Goal: Task Accomplishment & Management: Use online tool/utility

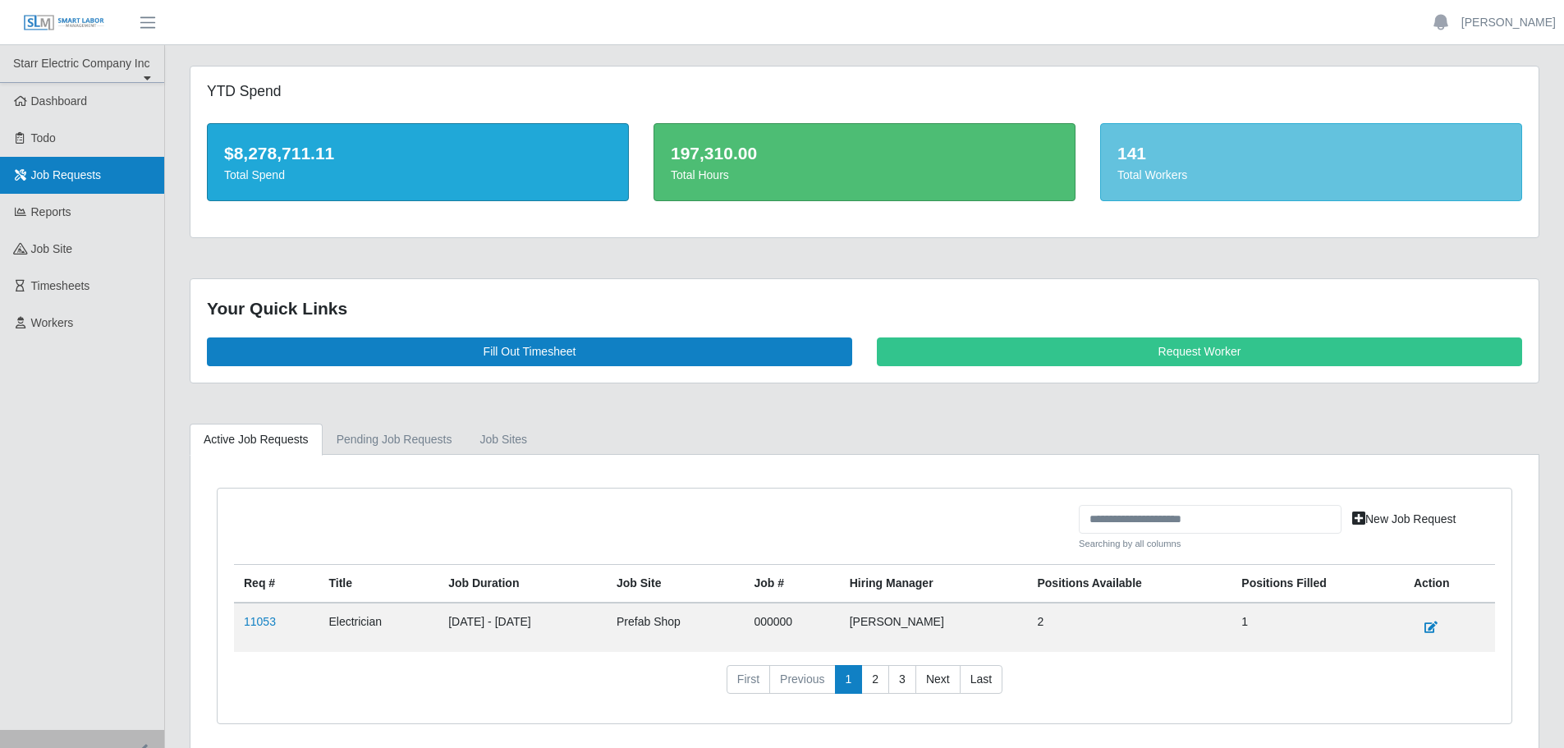
click at [73, 172] on span "Job Requests" at bounding box center [66, 174] width 71 height 13
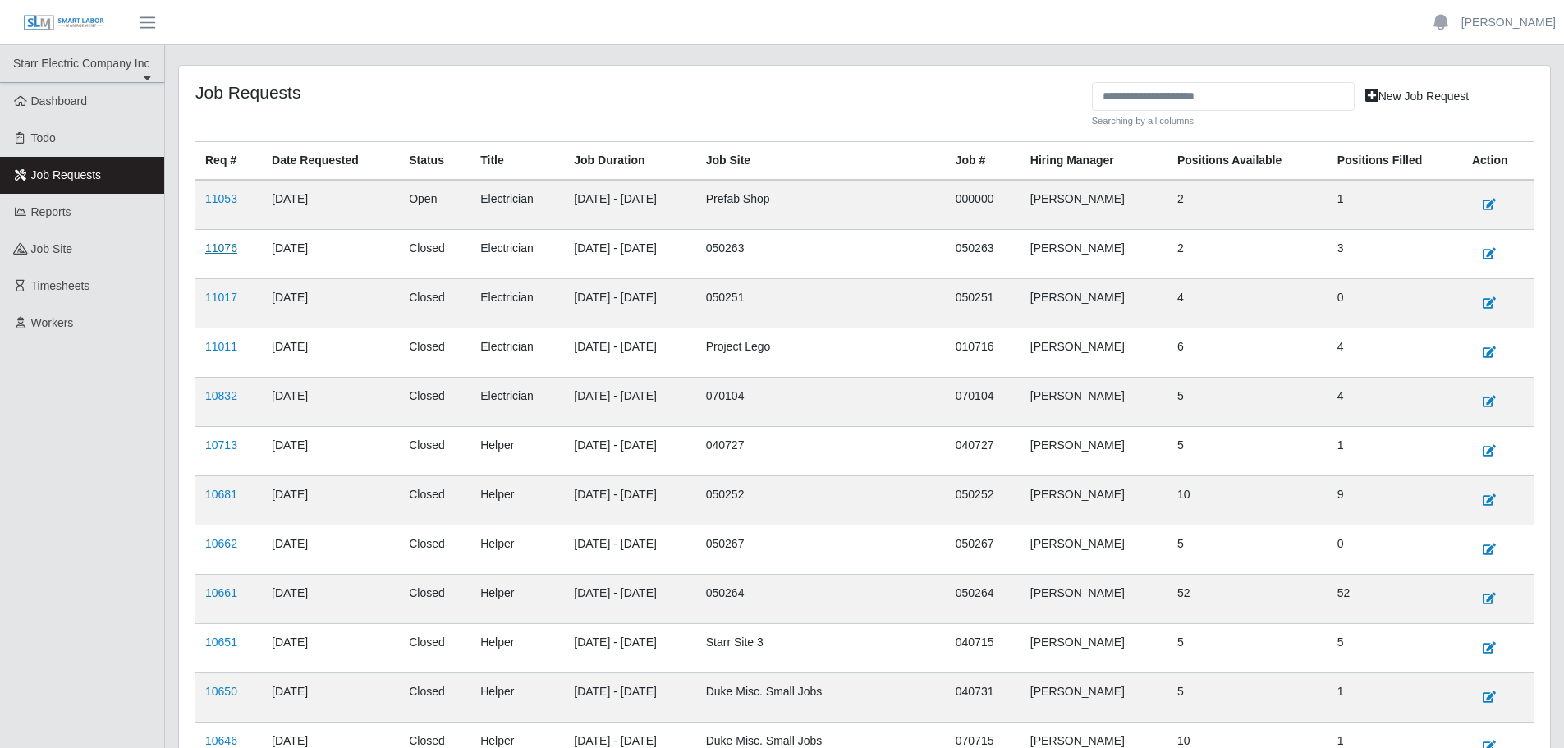
click at [225, 250] on link "11076" at bounding box center [221, 247] width 32 height 13
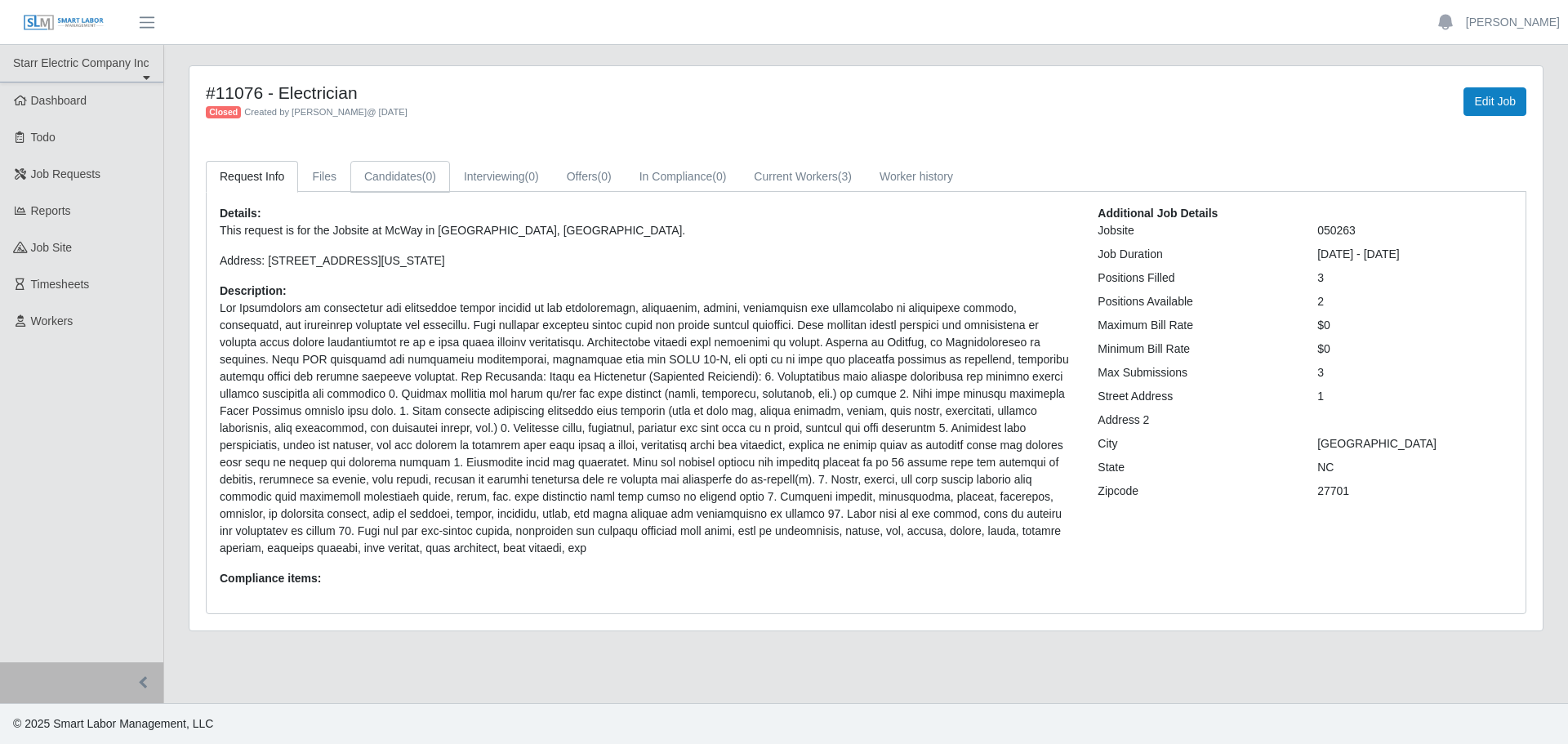
click at [386, 177] on link "Candidates (0)" at bounding box center [400, 177] width 99 height 32
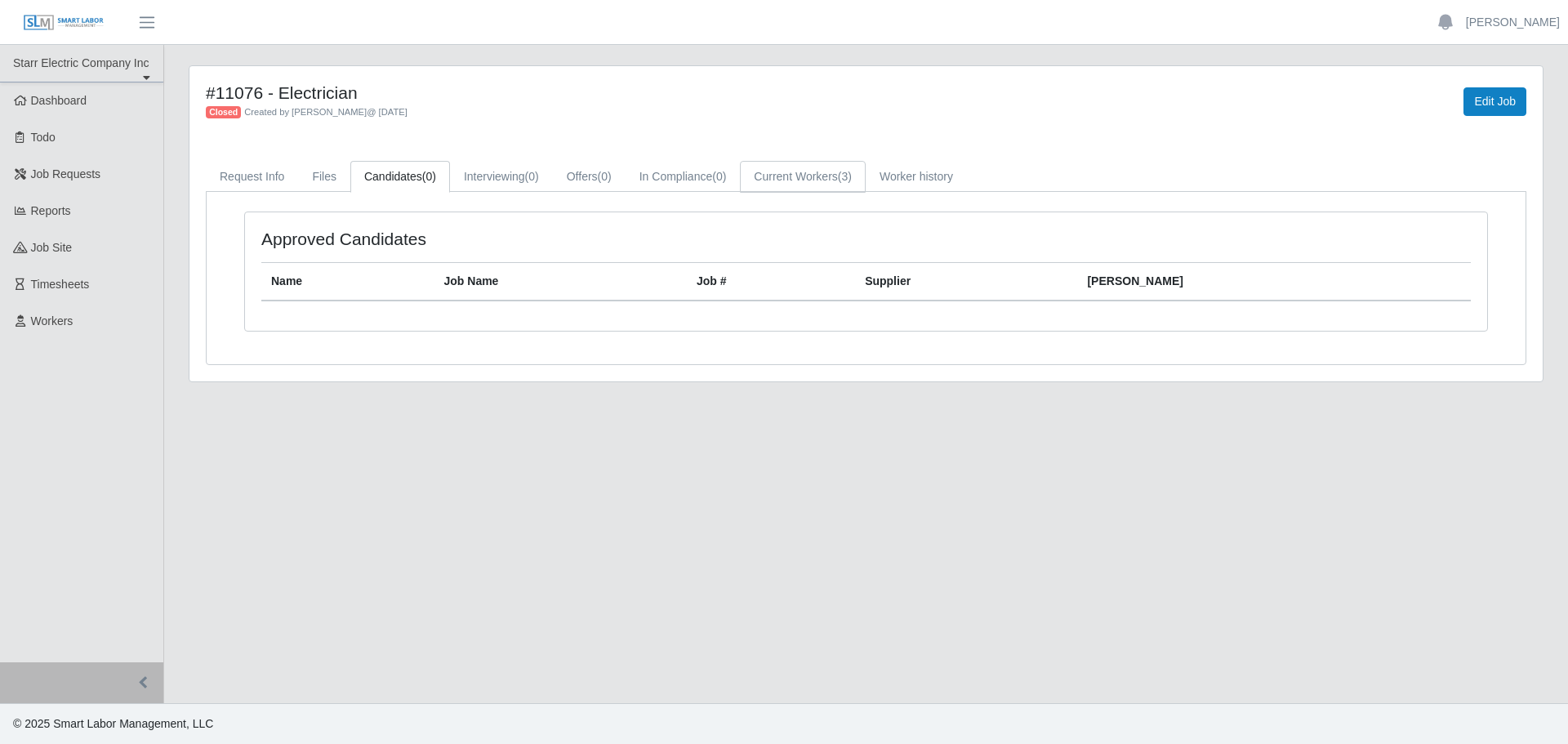
click at [809, 172] on link "Current Workers (3)" at bounding box center [803, 177] width 125 height 32
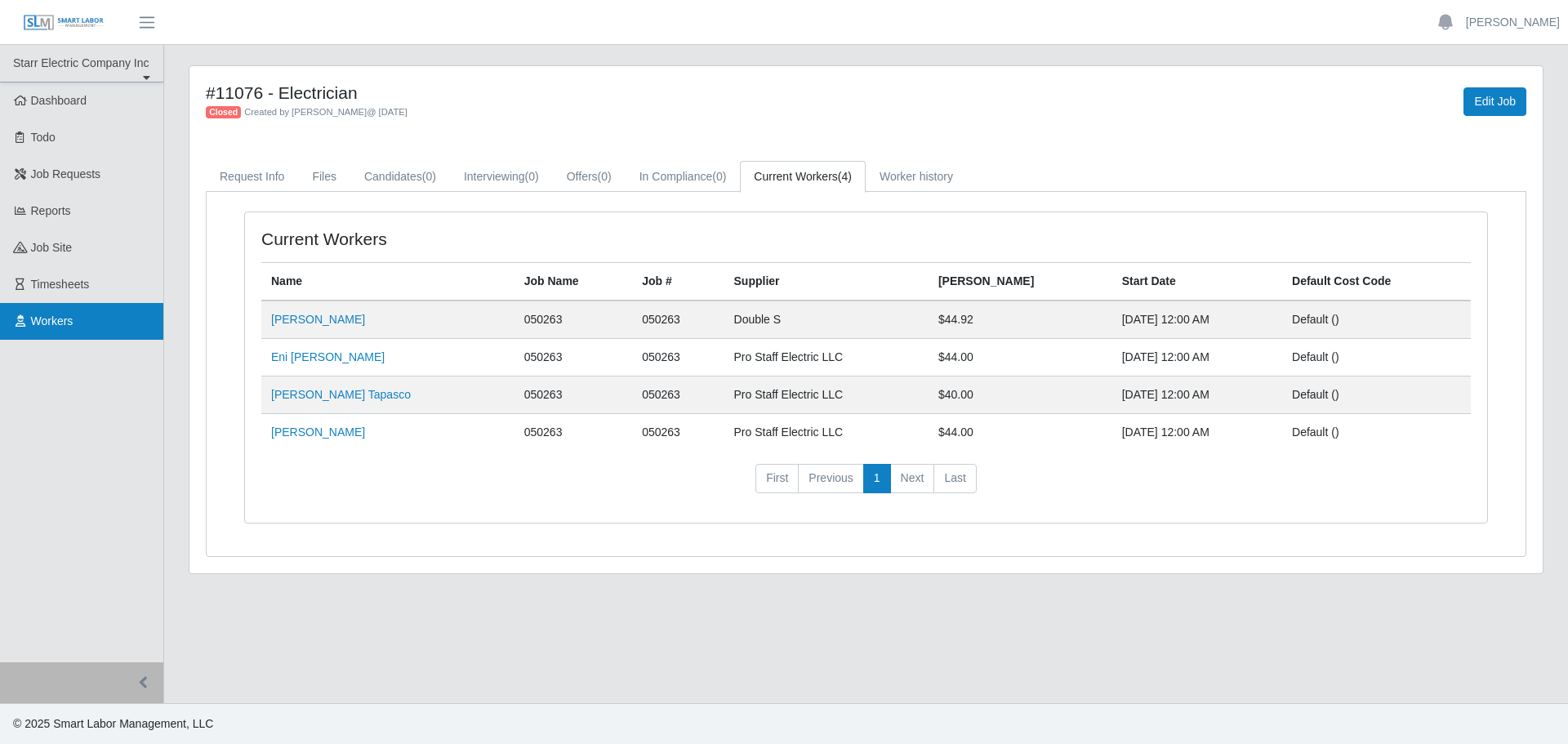
click at [51, 316] on span "Workers" at bounding box center [52, 320] width 43 height 13
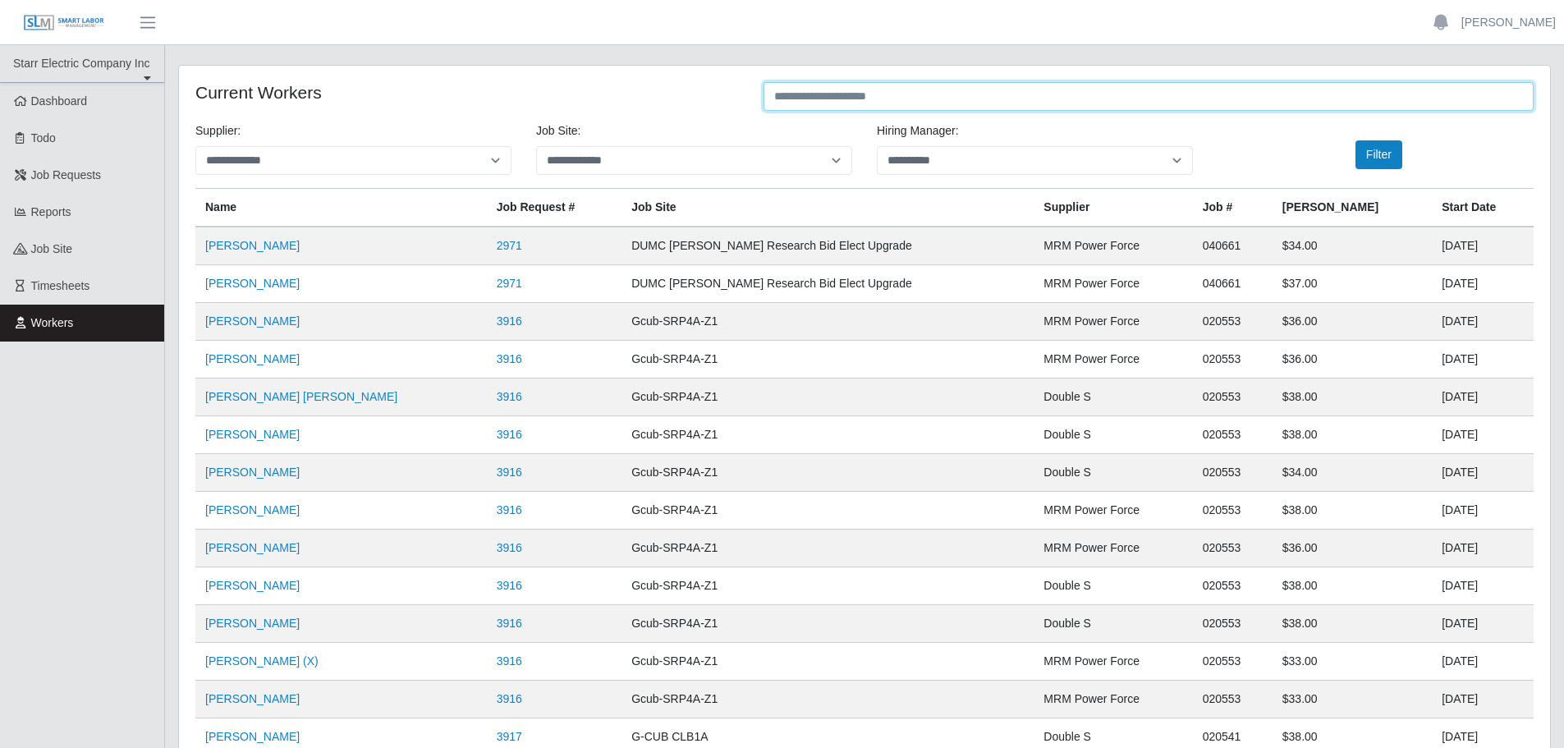
click at [822, 94] on input "text" at bounding box center [1148, 96] width 770 height 29
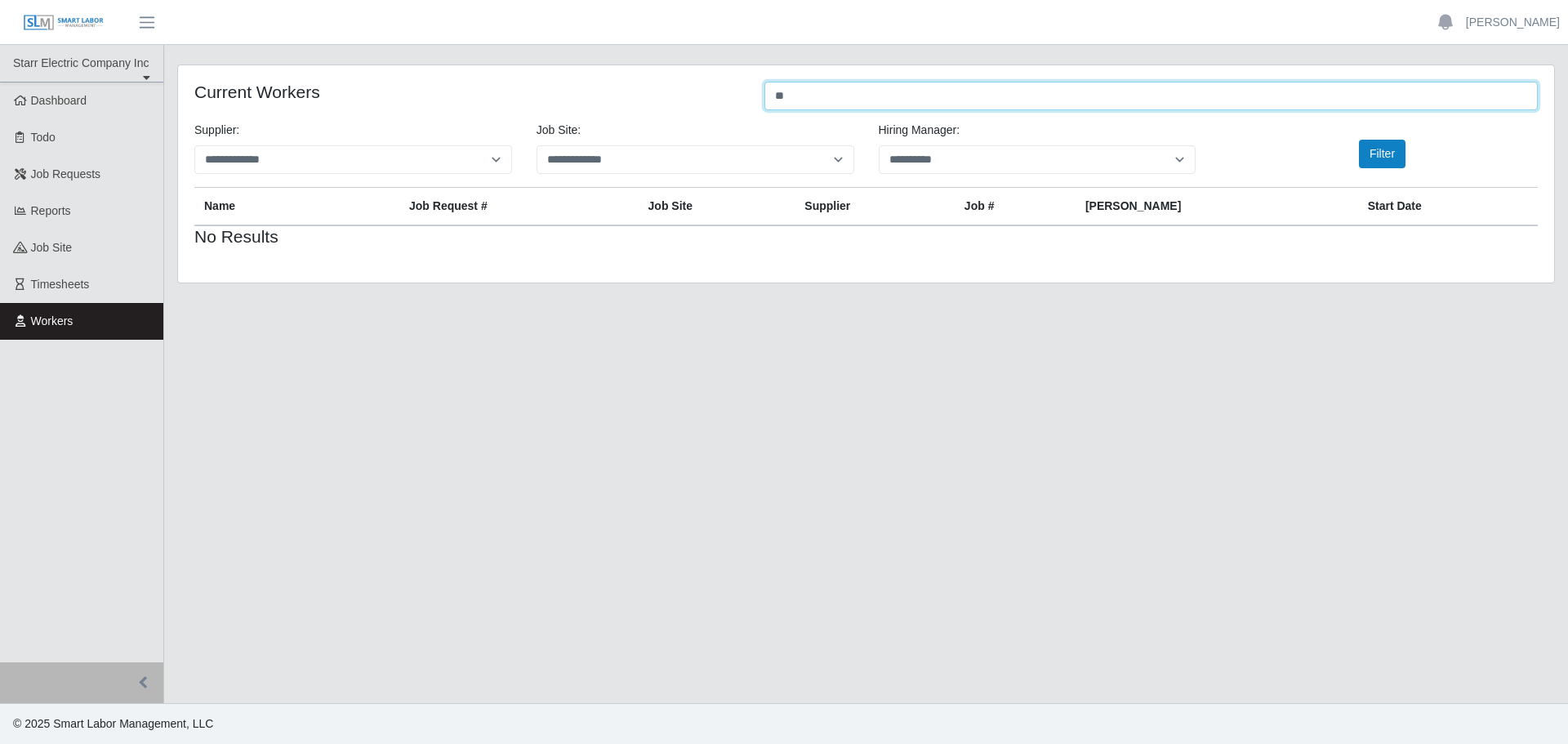
type input "*"
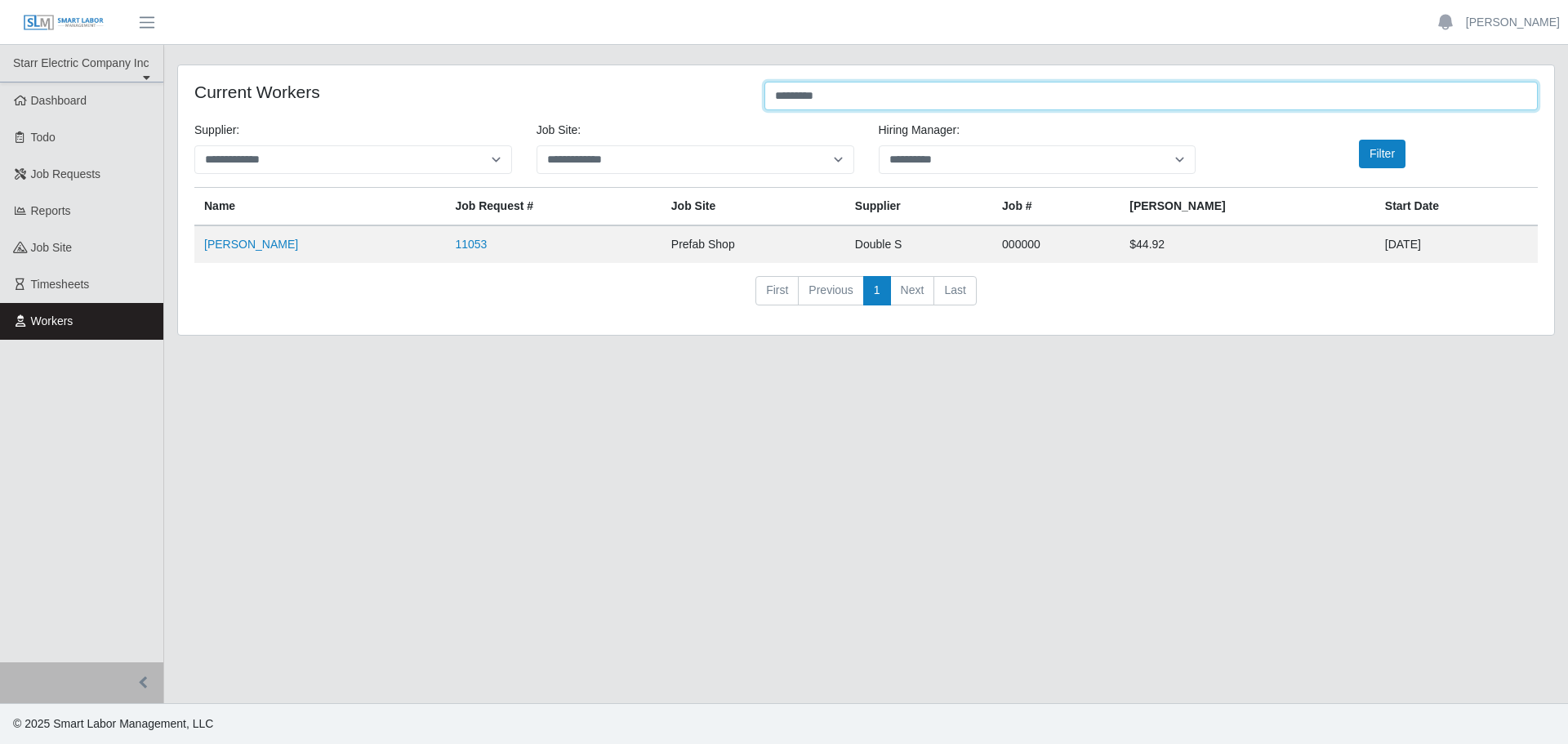
type input "*********"
click at [254, 245] on link "[PERSON_NAME]" at bounding box center [251, 244] width 94 height 13
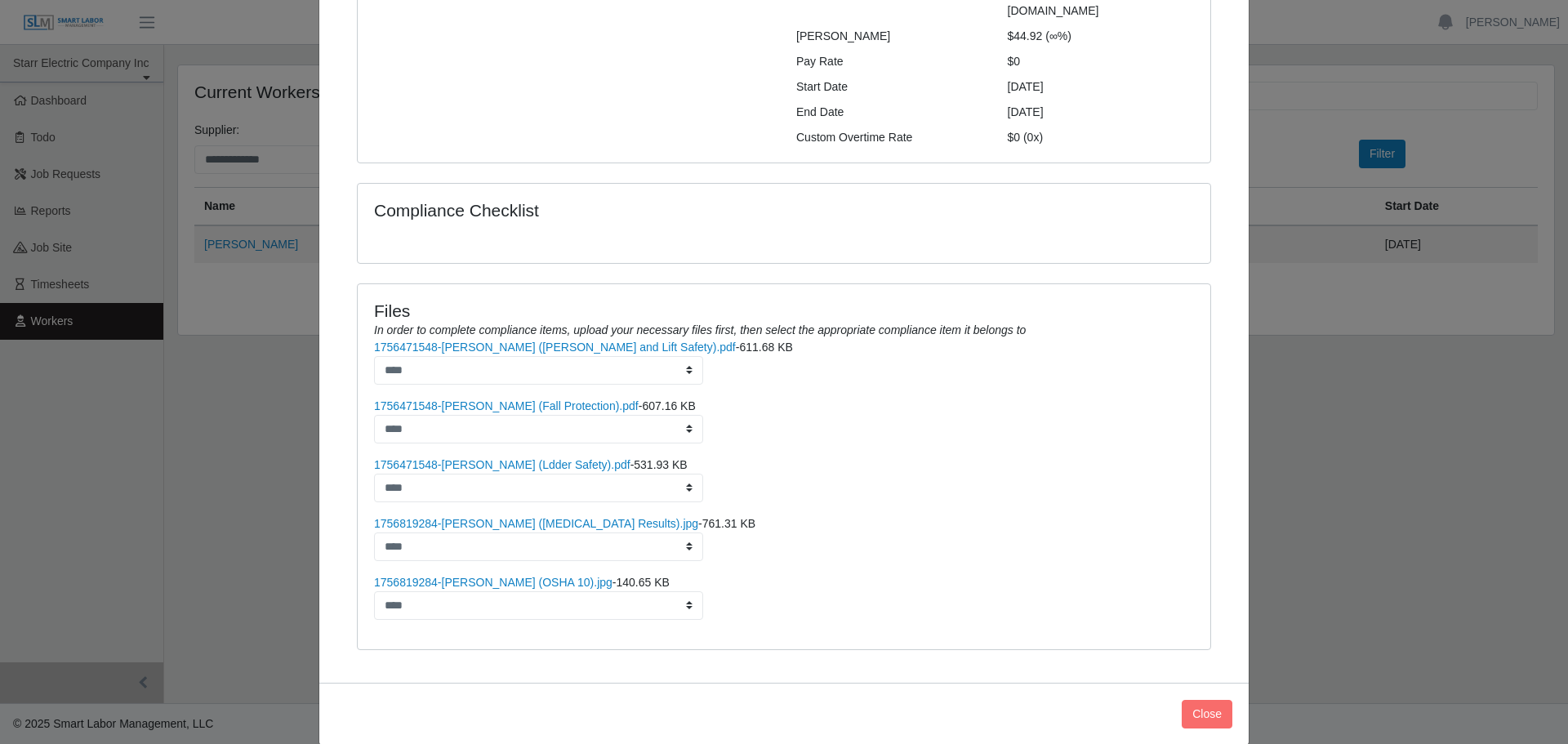
scroll to position [247, 0]
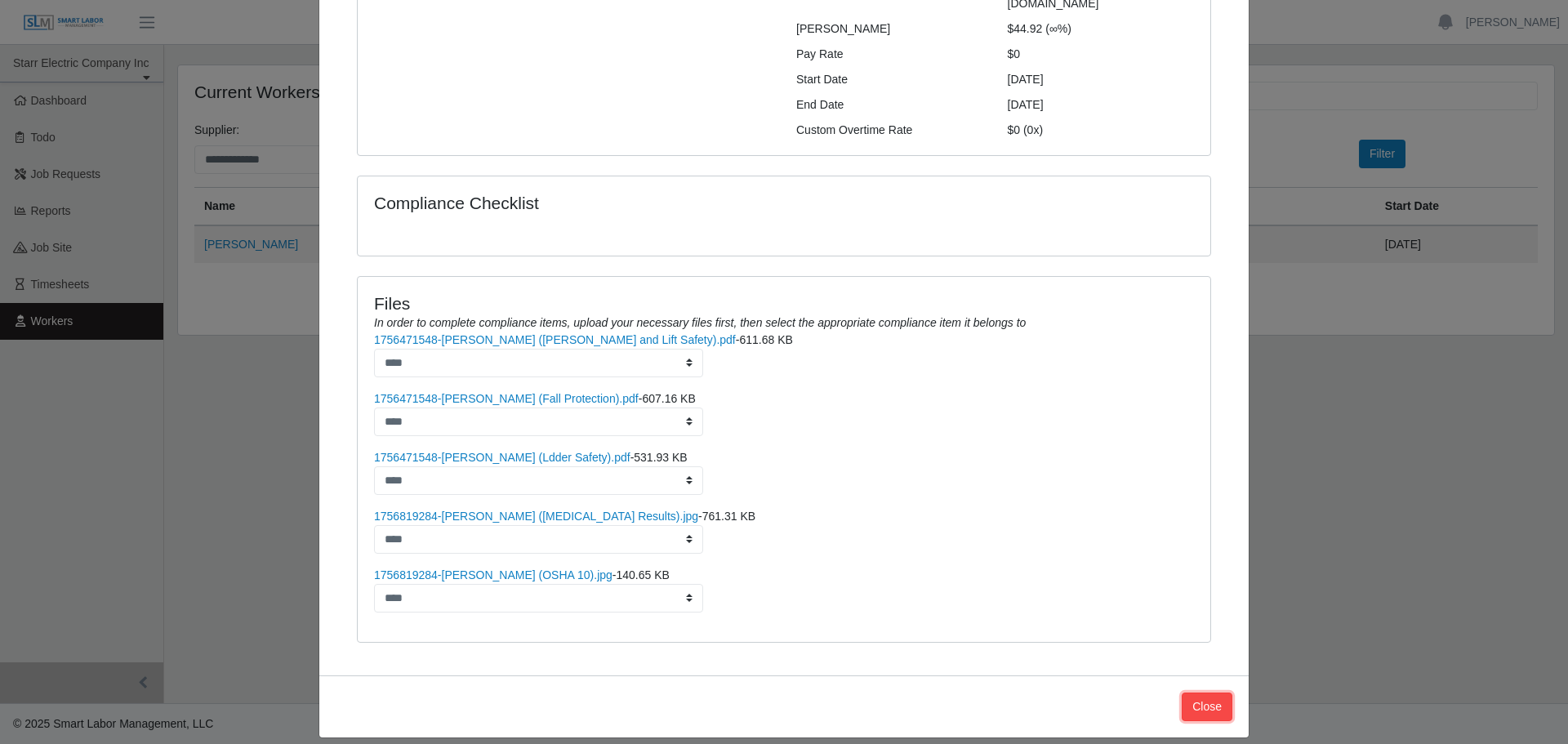
click at [1210, 692] on button "Close" at bounding box center [1207, 706] width 51 height 29
